Goal: Task Accomplishment & Management: Complete application form

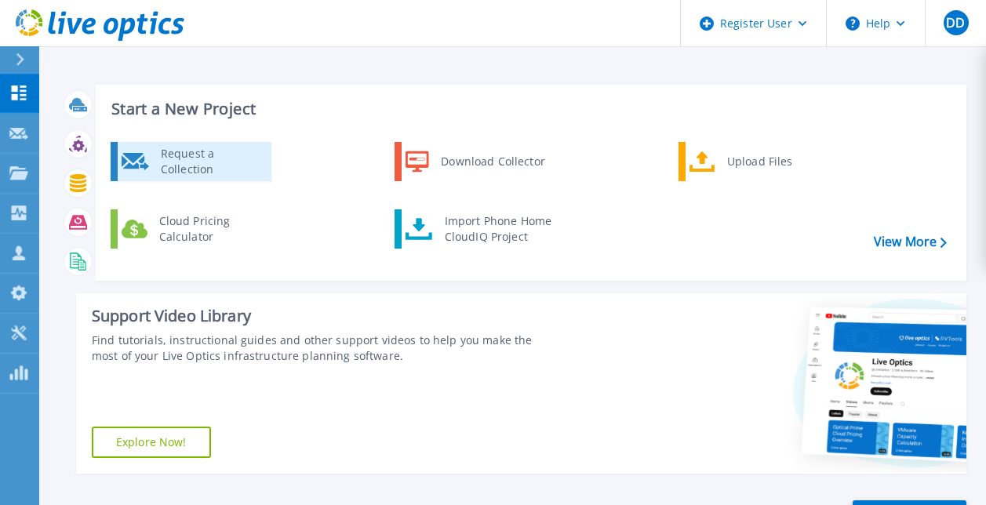
click at [143, 159] on icon at bounding box center [135, 161] width 27 height 17
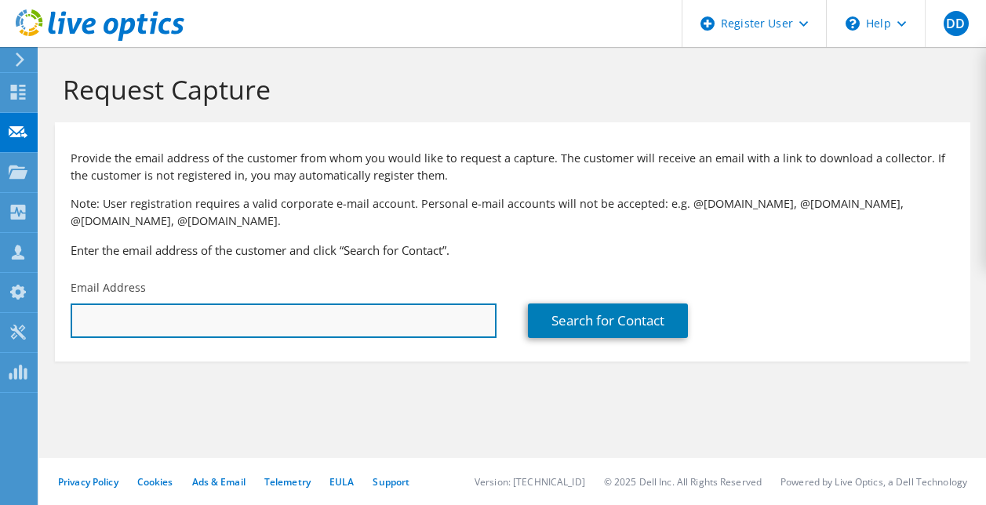
click at [193, 315] on input "text" at bounding box center [284, 321] width 426 height 35
click at [288, 326] on input "text" at bounding box center [284, 321] width 426 height 35
paste input "s.gardin@vmm.be"
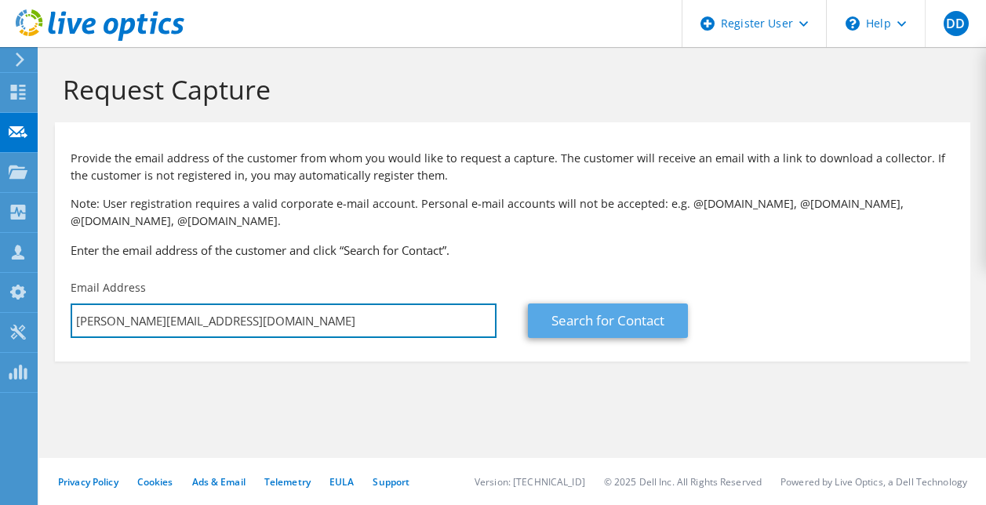
type input "s.gardin@vmm.be"
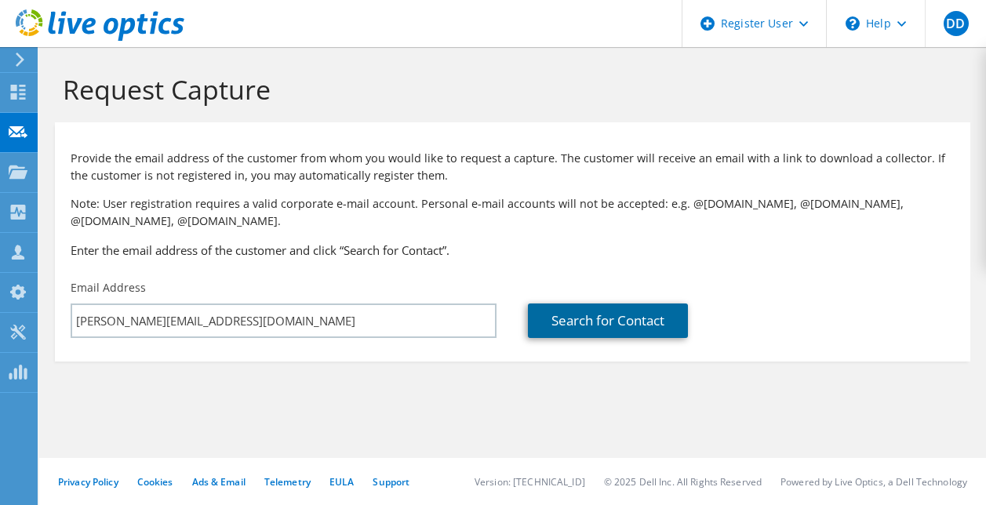
click at [680, 320] on link "Search for Contact" at bounding box center [608, 321] width 160 height 35
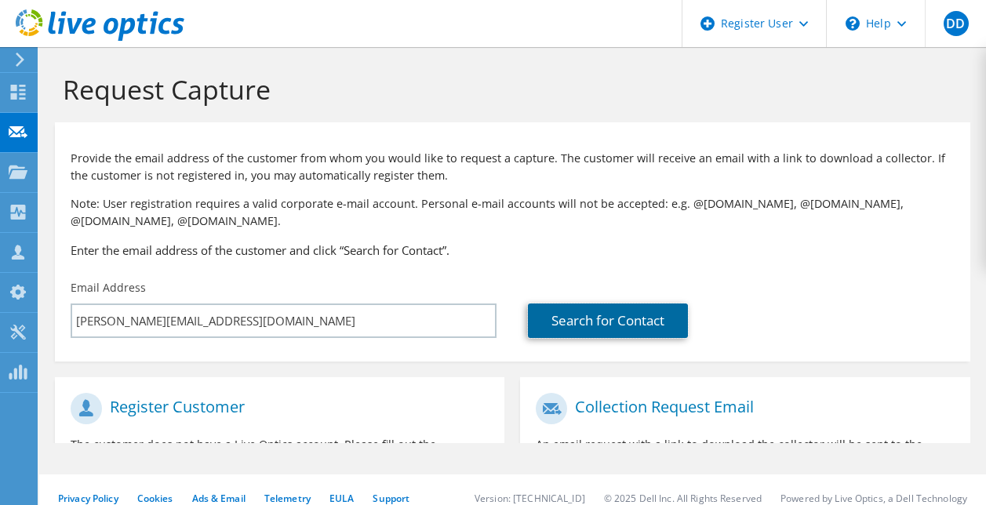
type input "Vlaamse Milieumaatschappij Openb. Instel."
type input "Soetkin"
type input "Gardin"
type input "[GEOGRAPHIC_DATA]"
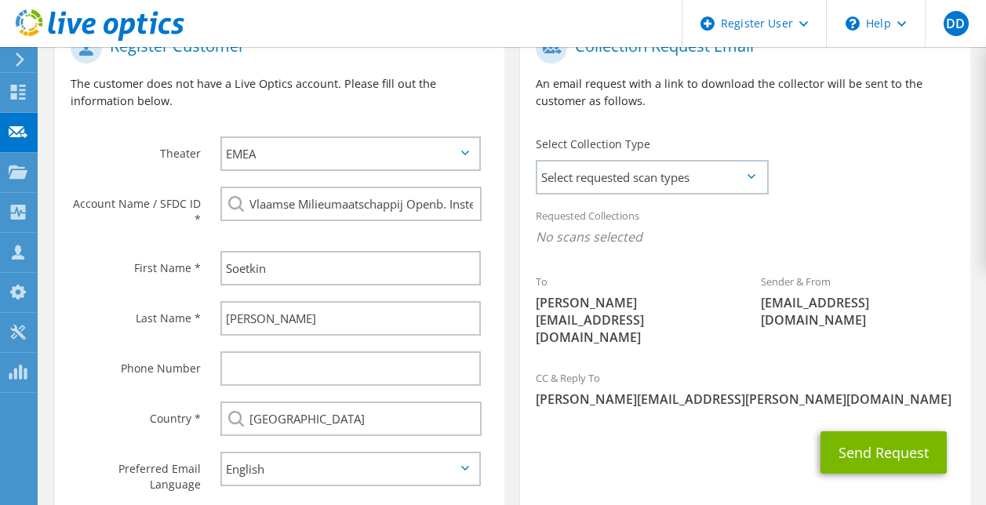
scroll to position [312, 0]
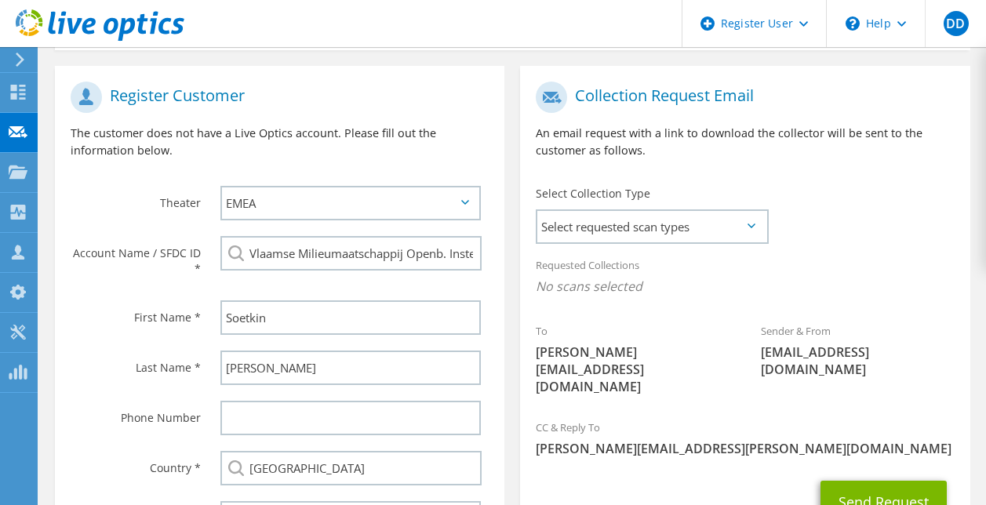
click at [748, 224] on icon at bounding box center [752, 226] width 8 height 5
click at [752, 225] on icon at bounding box center [752, 226] width 8 height 5
click at [751, 231] on span "Select requested scan types" at bounding box center [651, 226] width 229 height 31
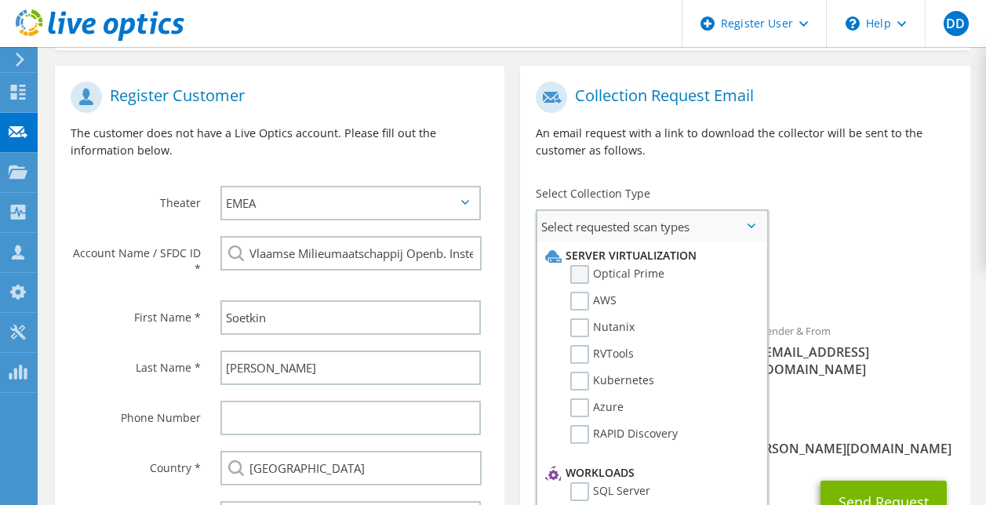
click at [583, 274] on label "Optical Prime" at bounding box center [617, 274] width 94 height 19
click at [0, 0] on input "Optical Prime" at bounding box center [0, 0] width 0 height 0
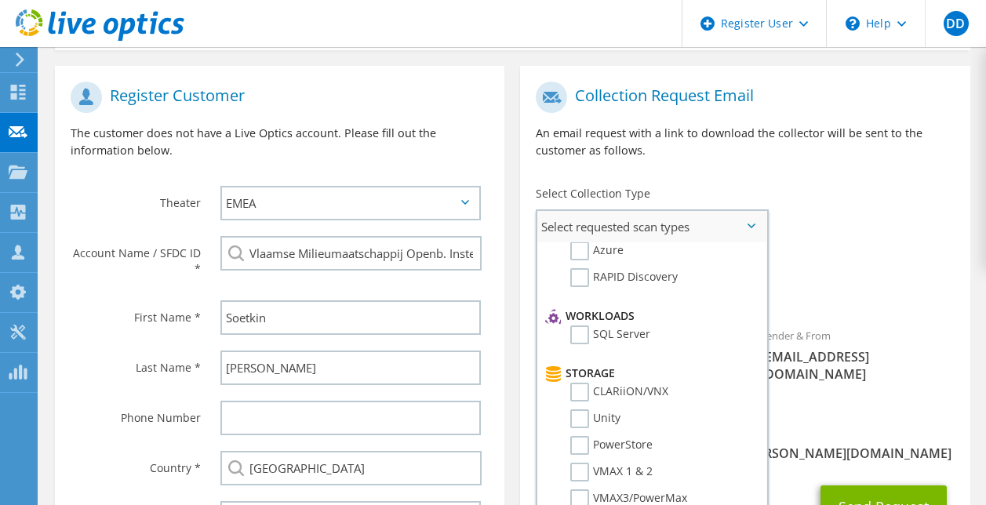
scroll to position [235, 0]
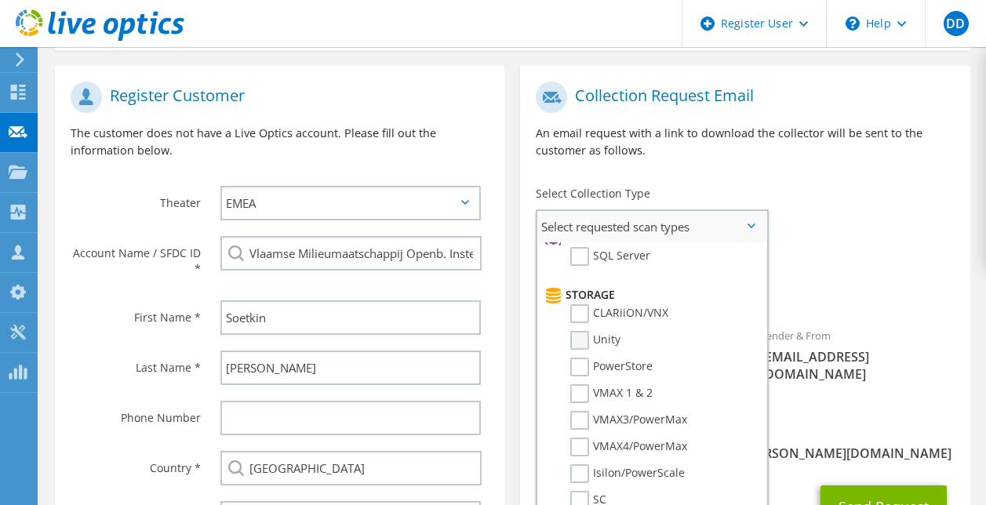
click at [585, 337] on label "Unity" at bounding box center [595, 340] width 50 height 19
click at [0, 0] on input "Unity" at bounding box center [0, 0] width 0 height 0
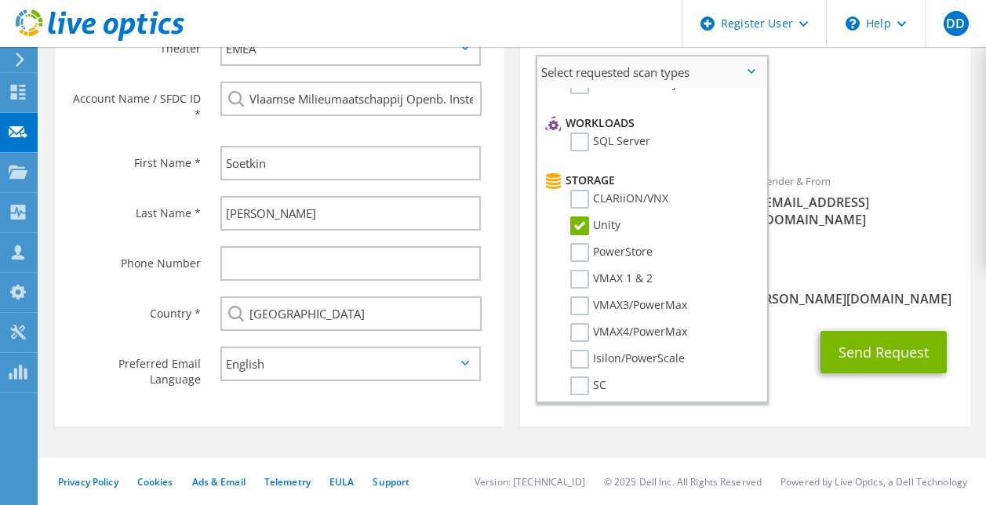
scroll to position [222, 0]
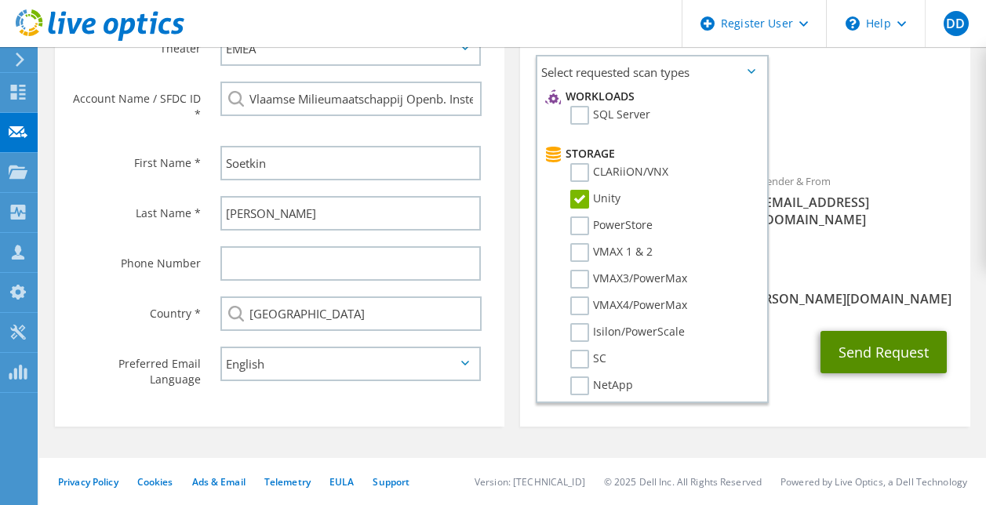
click at [901, 331] on button "Send Request" at bounding box center [884, 352] width 126 height 42
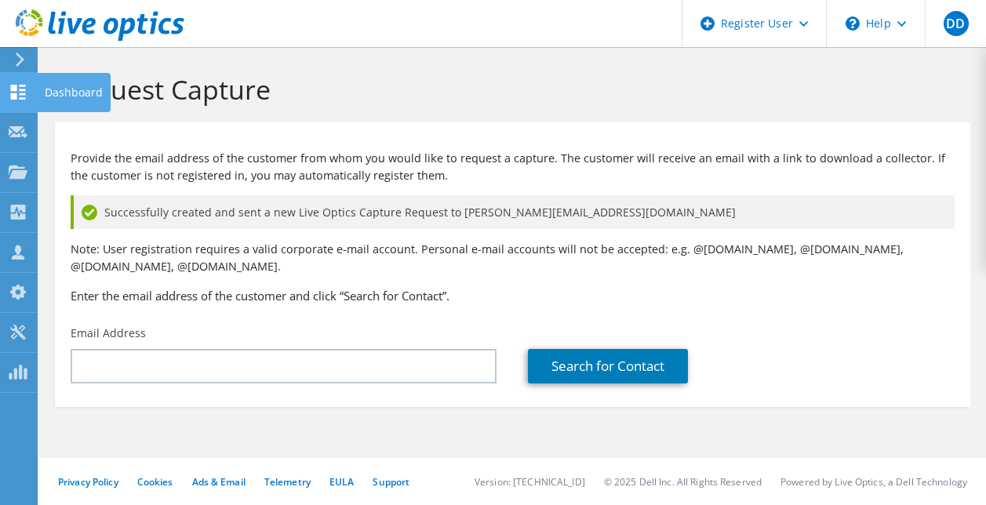
click at [15, 90] on use at bounding box center [18, 92] width 15 height 15
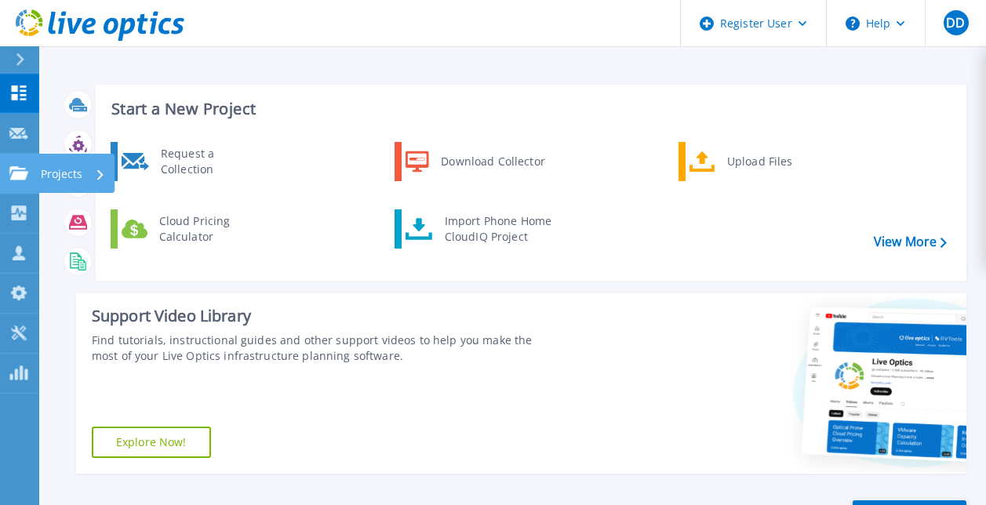
click at [78, 171] on p "Projects" at bounding box center [62, 174] width 42 height 41
